Goal: Information Seeking & Learning: Learn about a topic

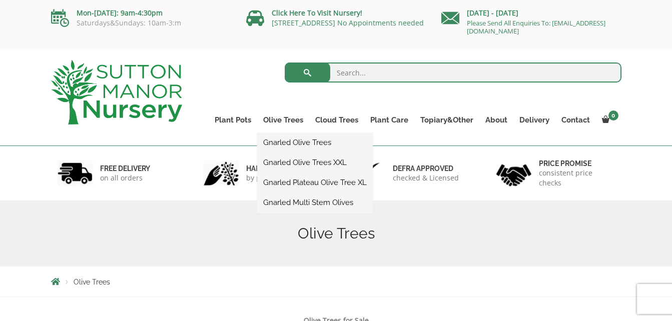
click at [308, 202] on link "Gnarled Multi Stem Olives" at bounding box center [315, 202] width 116 height 15
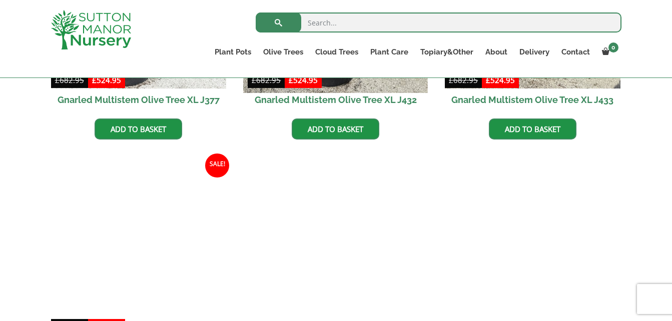
scroll to position [1787, 0]
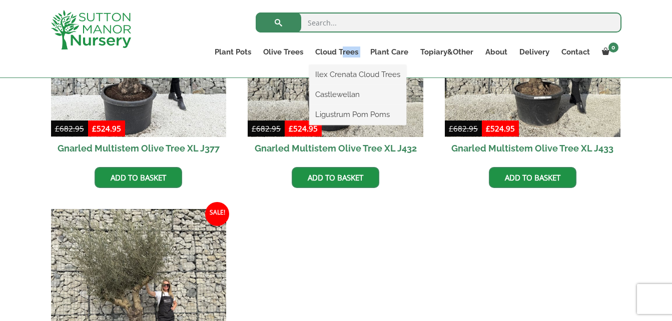
click at [346, 55] on li "Cloud Trees Ilex Crenata Cloud Trees Castlewellan Ligustrum Pom Poms" at bounding box center [336, 55] width 55 height 20
drag, startPoint x: 346, startPoint y: 55, endPoint x: 337, endPoint y: 49, distance: 10.4
click at [337, 49] on link "Cloud Trees" at bounding box center [336, 52] width 55 height 14
click at [347, 76] on link "Ilex Crenata Cloud Trees" at bounding box center [357, 74] width 97 height 15
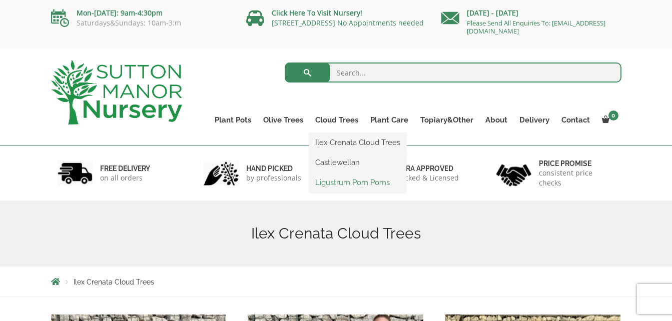
click at [344, 184] on link "Ligustrum Pom Poms" at bounding box center [357, 182] width 97 height 15
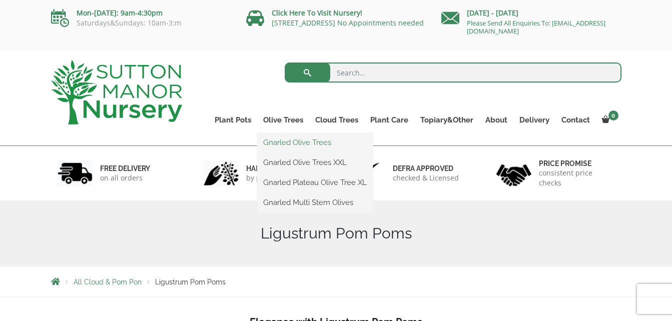
click at [282, 140] on link "Gnarled Olive Trees" at bounding box center [315, 142] width 116 height 15
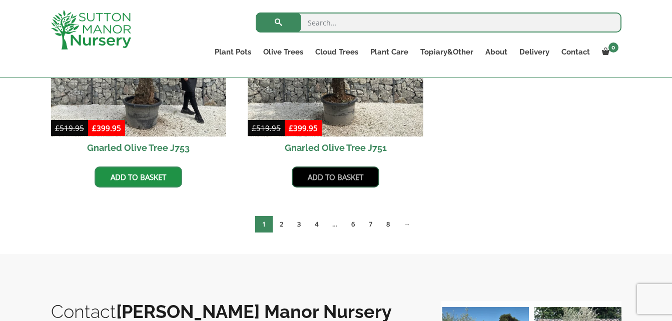
scroll to position [1100, 0]
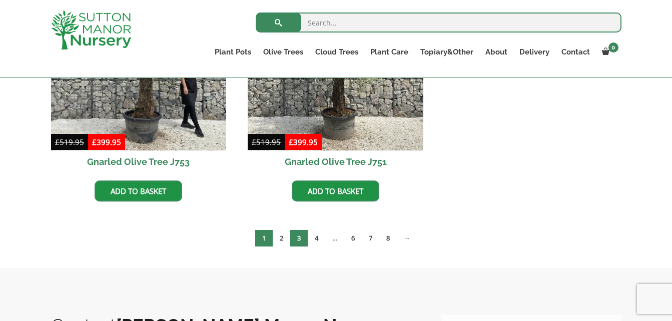
click at [297, 235] on link "3" at bounding box center [299, 238] width 18 height 17
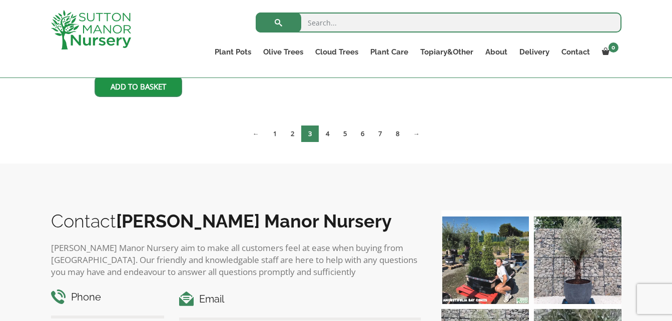
scroll to position [1833, 0]
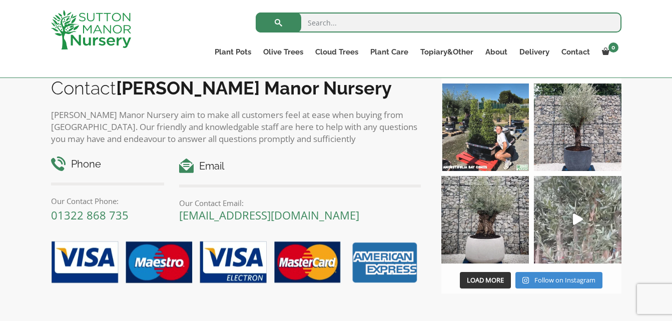
click at [576, 222] on icon "Play" at bounding box center [578, 220] width 10 height 12
